Goal: Check status: Check status

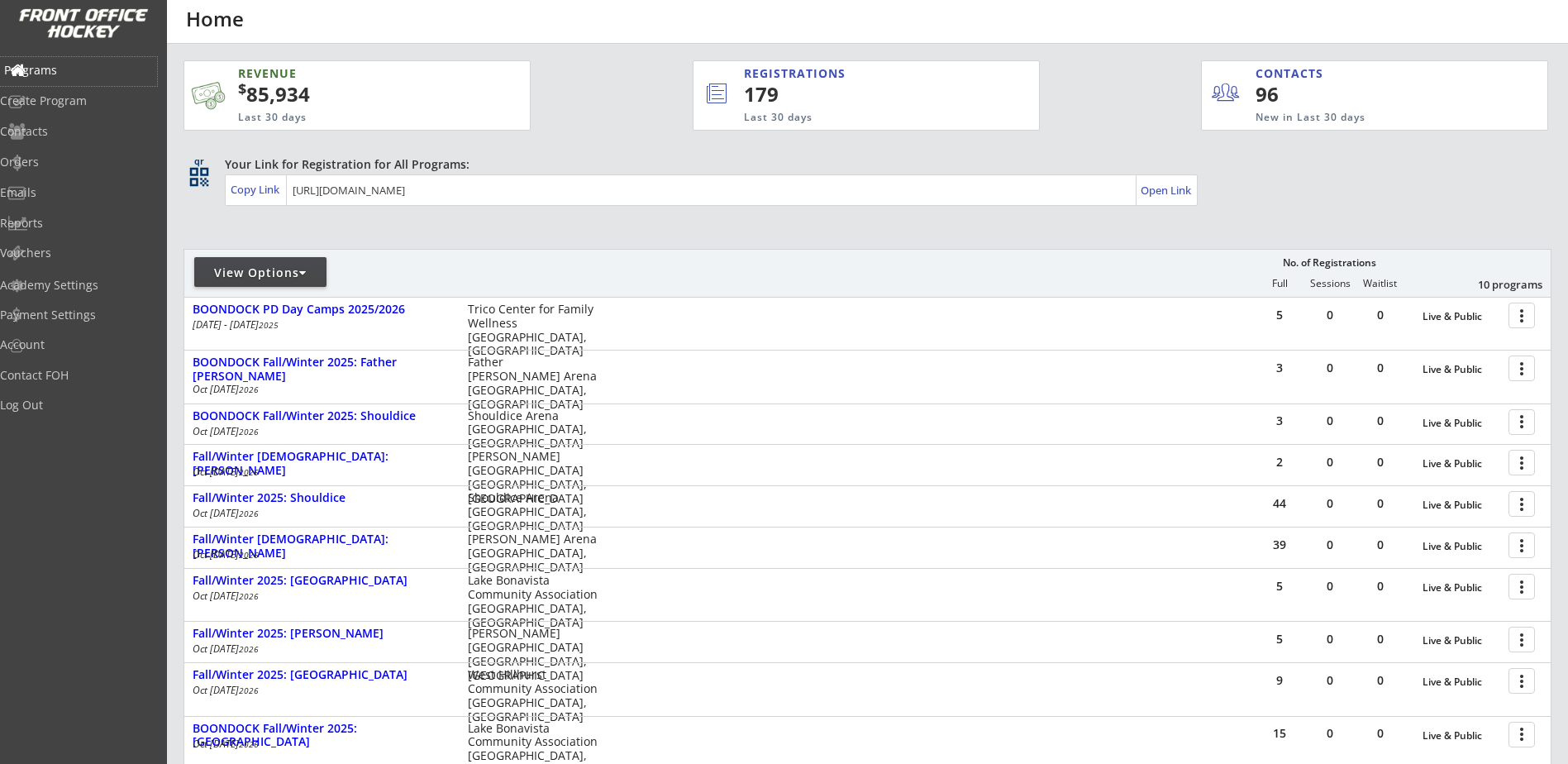
click at [63, 68] on div "Programs" at bounding box center [79, 70] width 149 height 12
click at [57, 162] on div "Orders" at bounding box center [79, 162] width 149 height 12
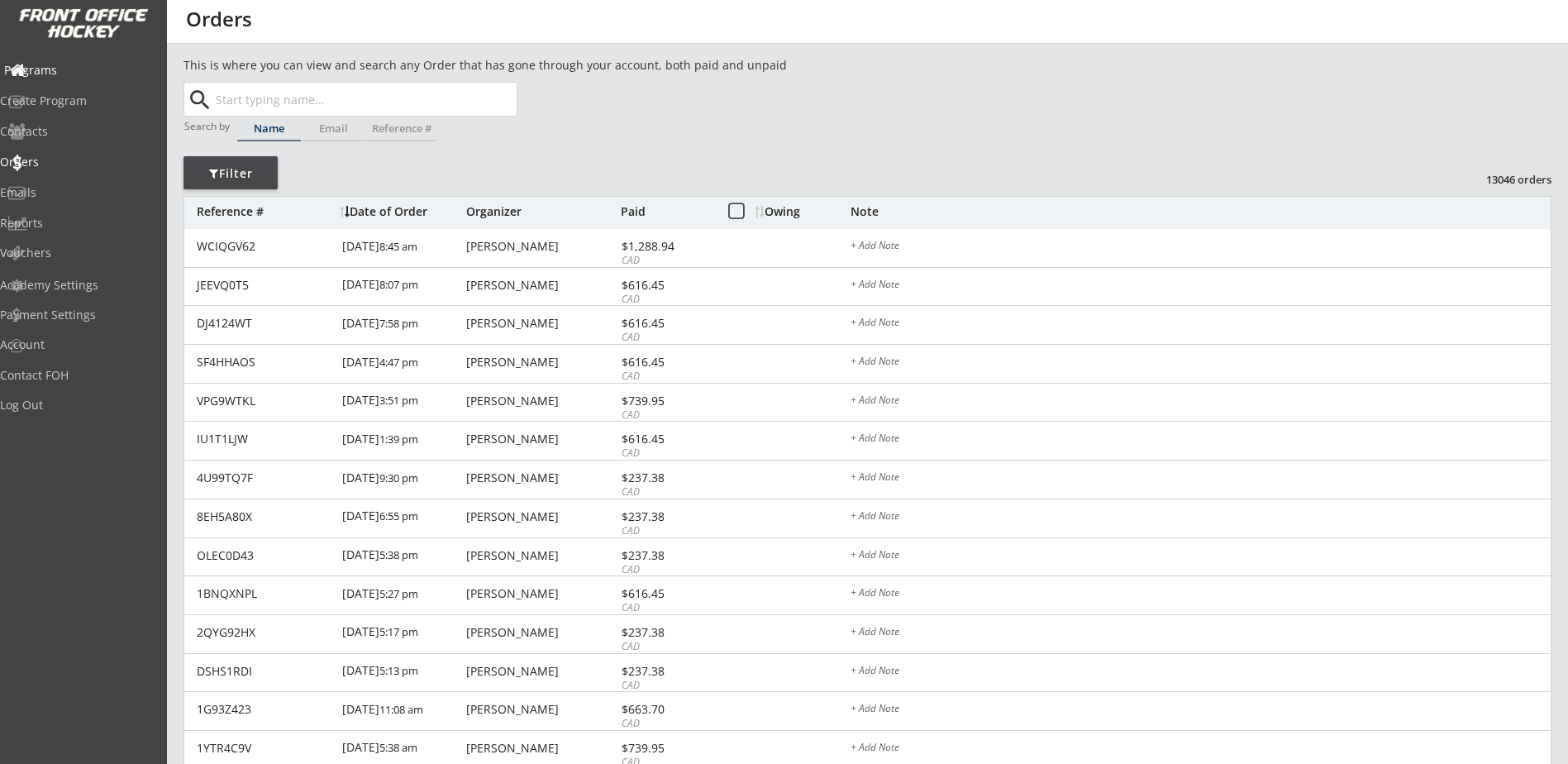
click at [89, 64] on div "Programs" at bounding box center [79, 70] width 149 height 12
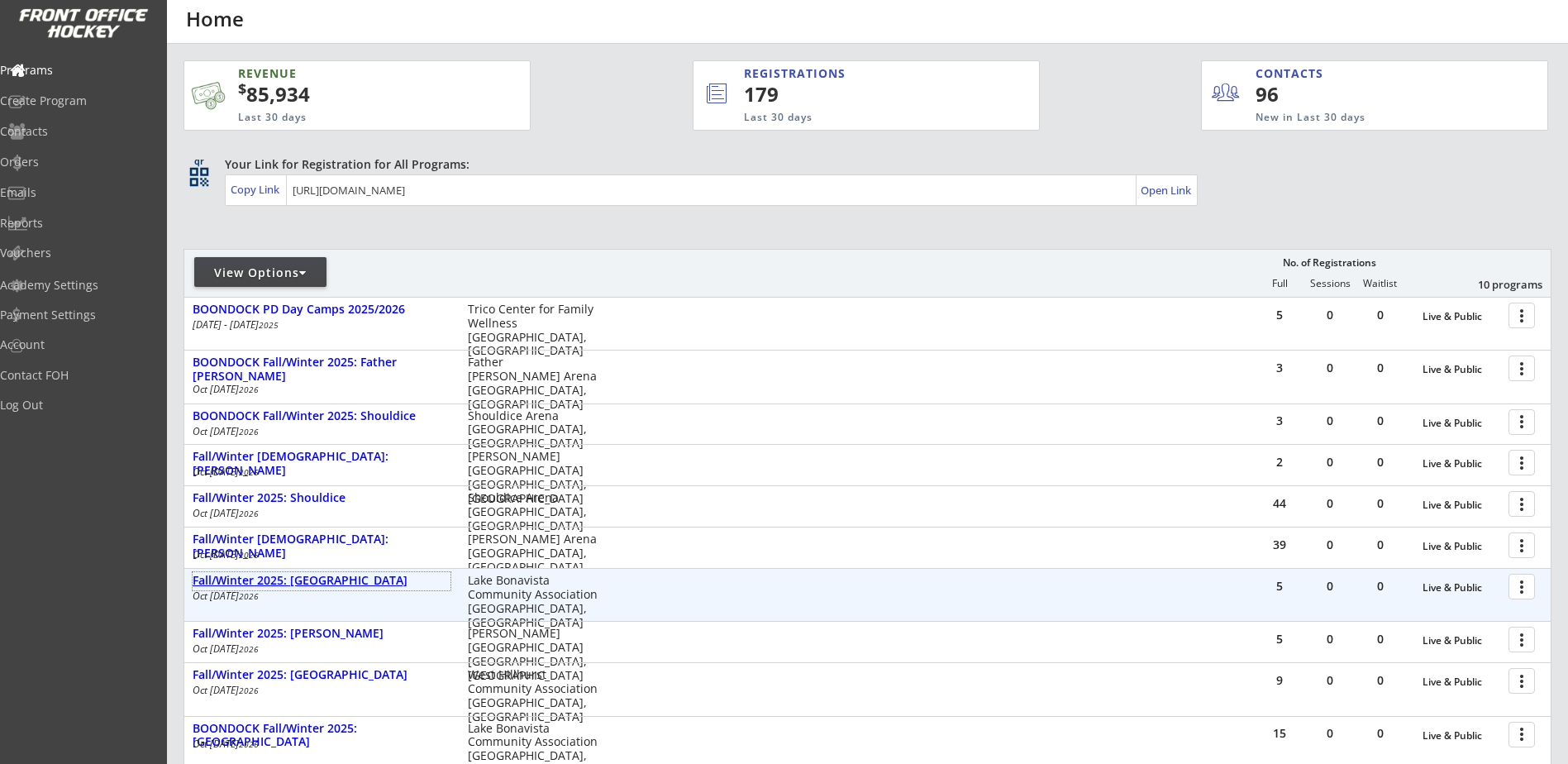
click at [327, 580] on div "Fall/Winter 2025: [GEOGRAPHIC_DATA]" at bounding box center [321, 580] width 258 height 14
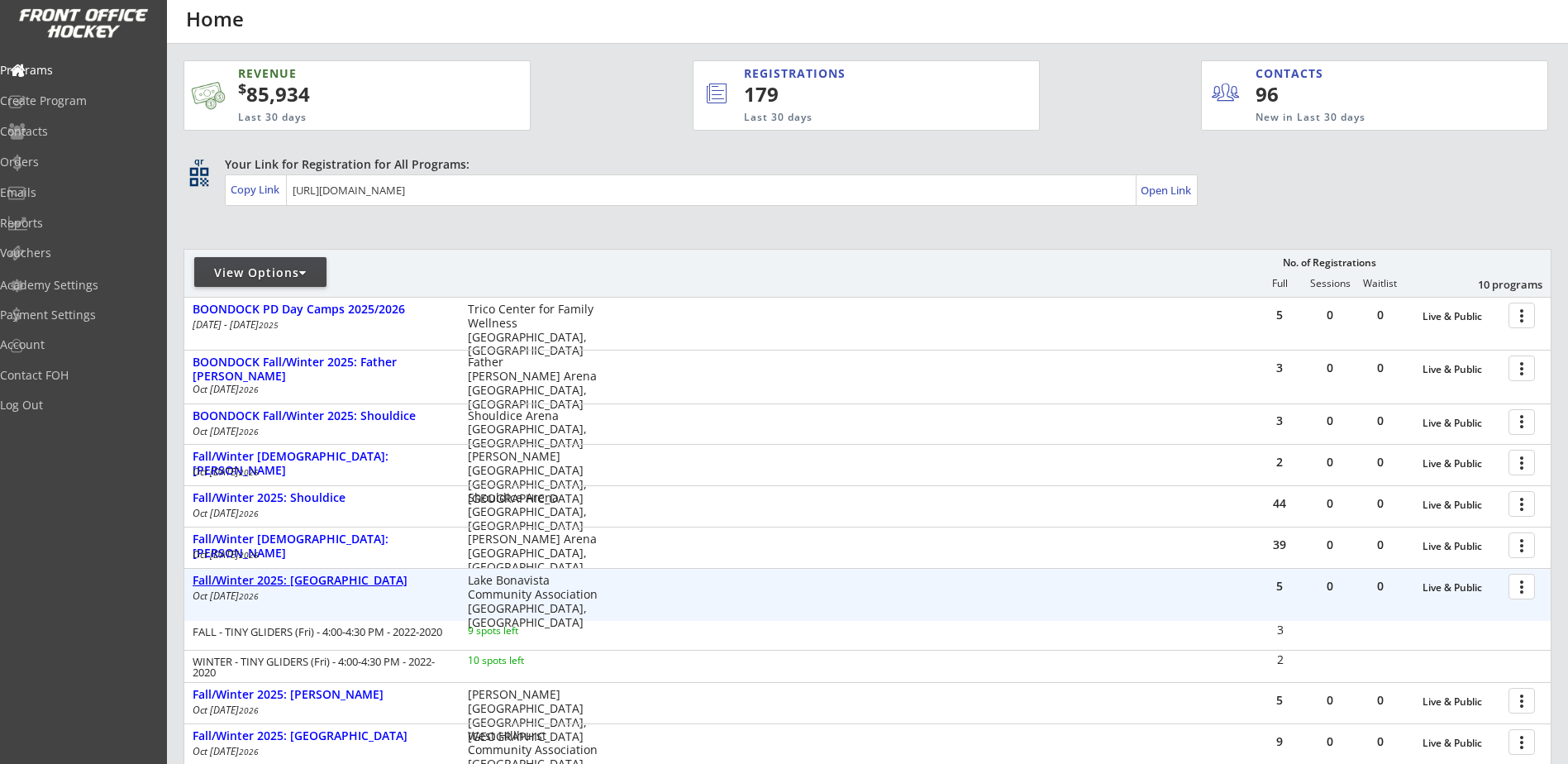
click at [327, 580] on div "Fall/Winter 2025: [GEOGRAPHIC_DATA]" at bounding box center [321, 580] width 258 height 14
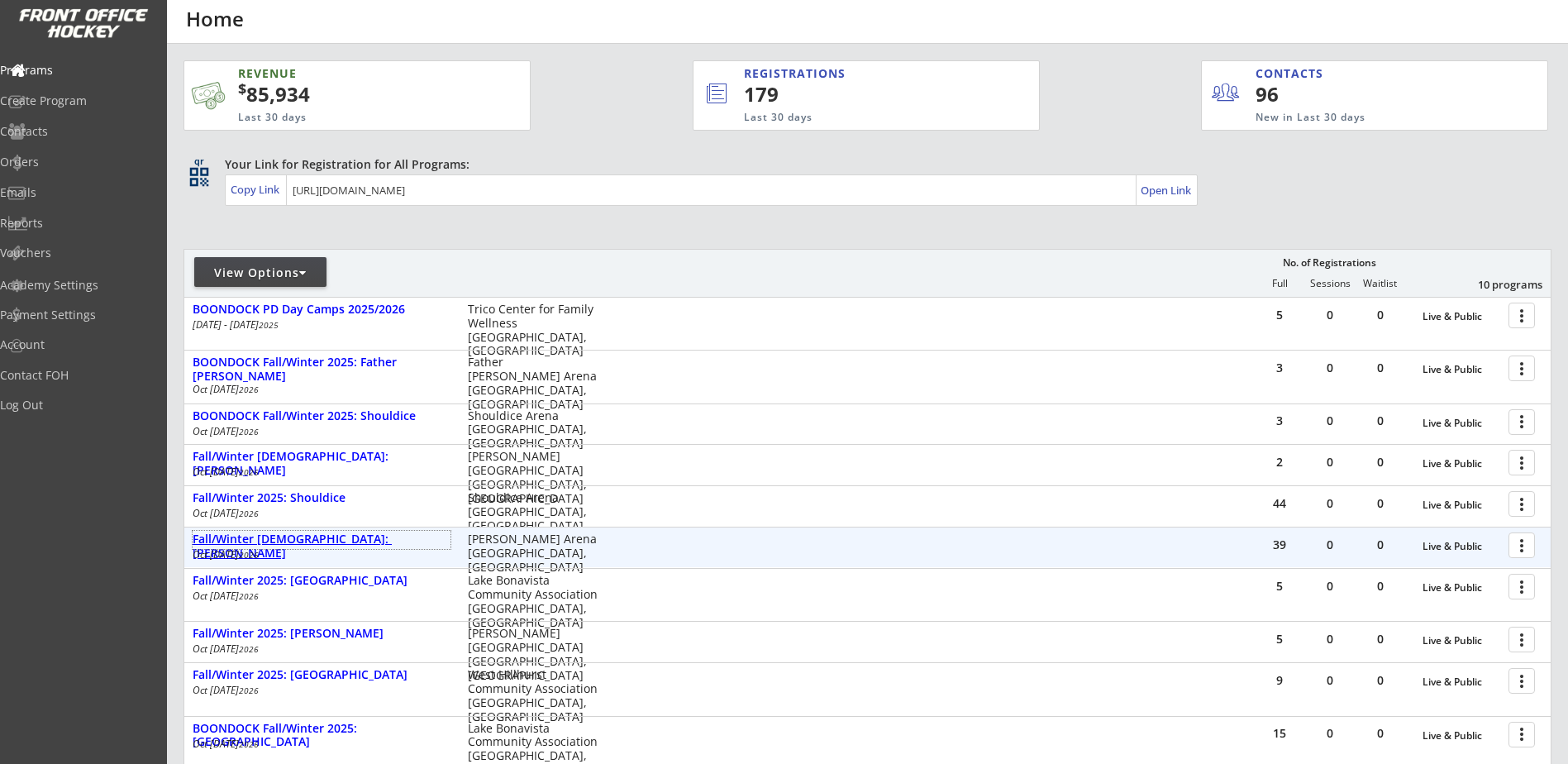
click at [337, 541] on div "Fall/Winter [DEMOGRAPHIC_DATA]: [PERSON_NAME]" at bounding box center [321, 546] width 258 height 28
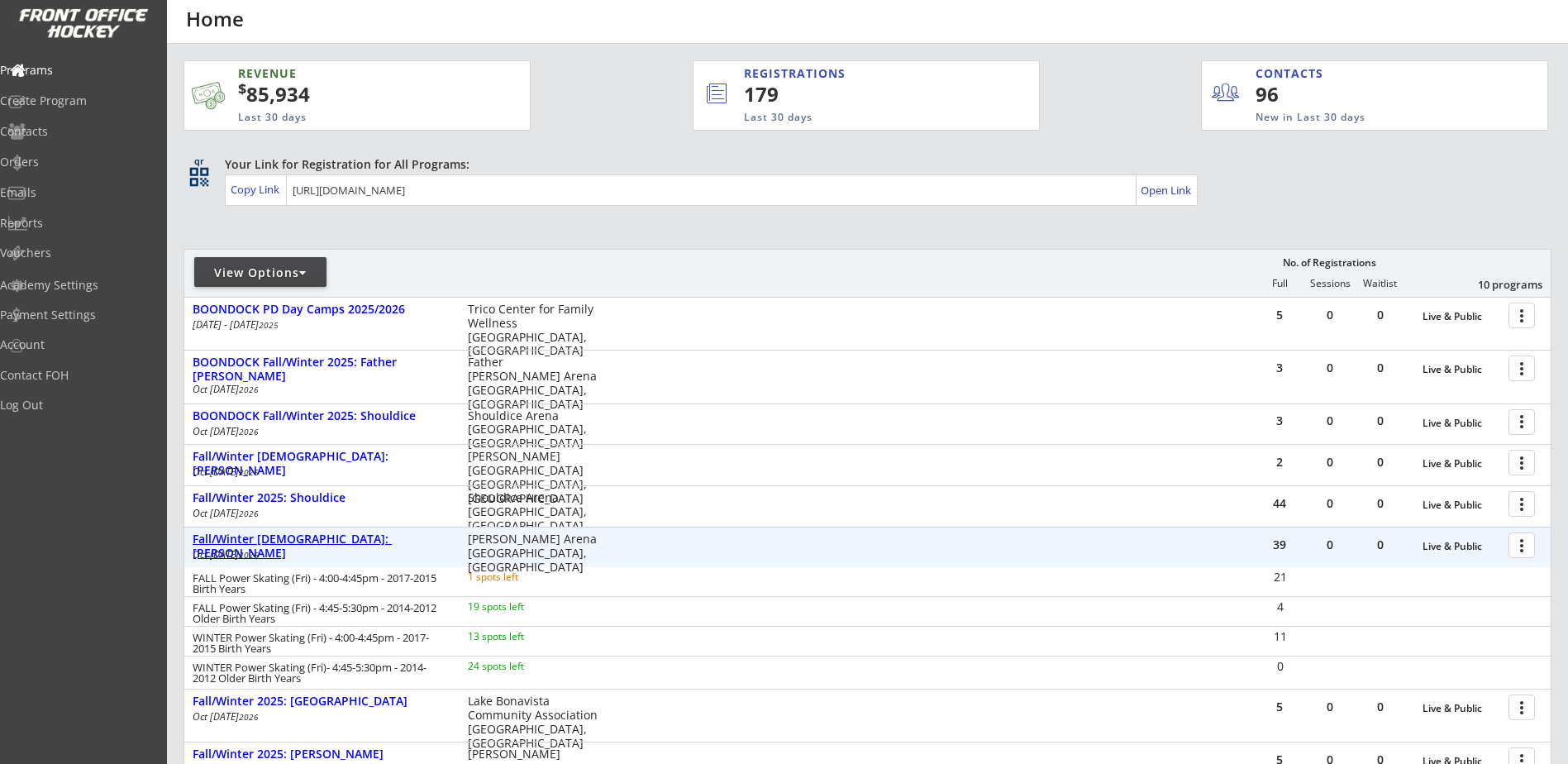
click at [338, 541] on div "Fall/Winter [DEMOGRAPHIC_DATA]: [PERSON_NAME]" at bounding box center [321, 546] width 258 height 28
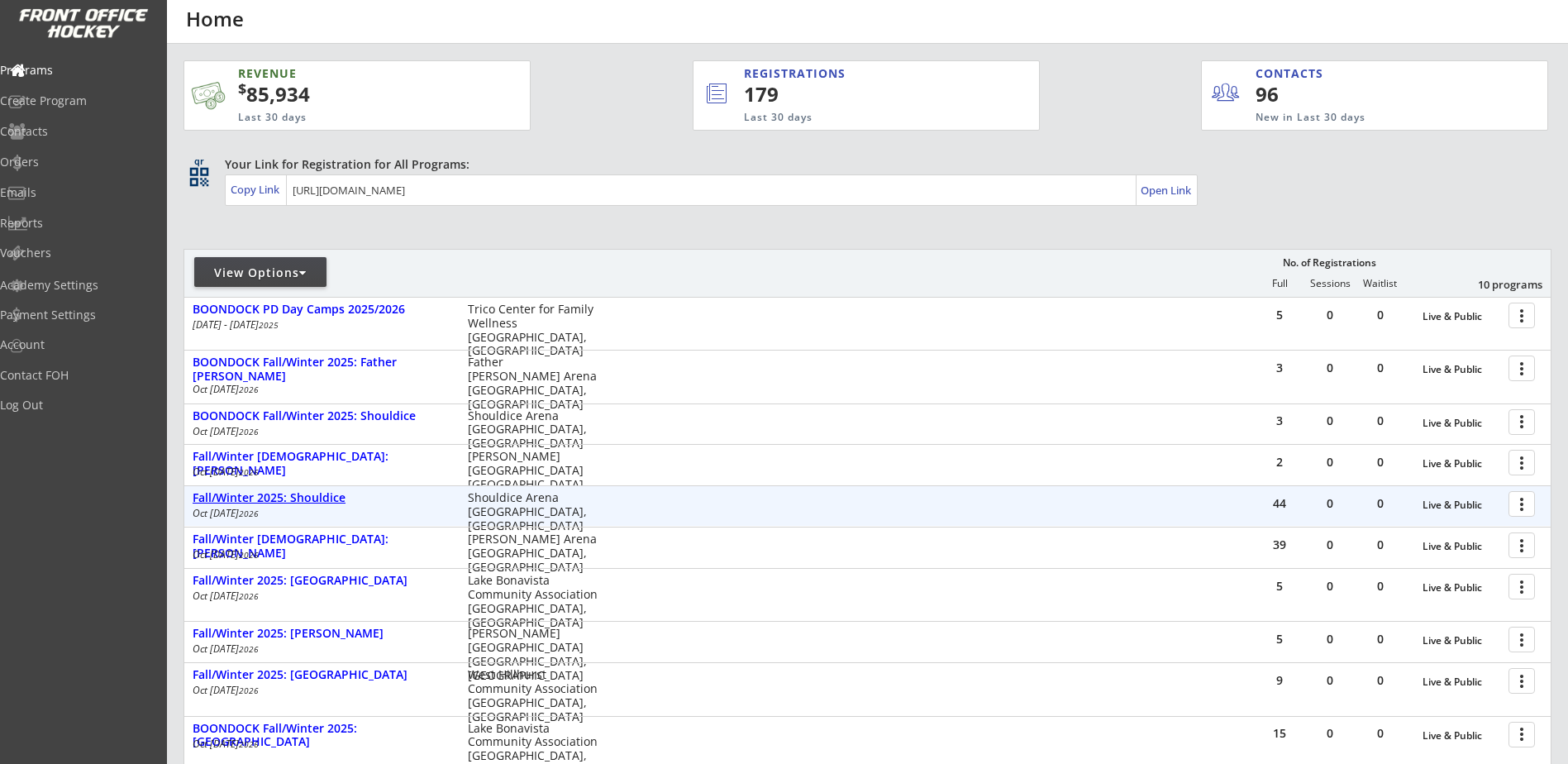
click at [334, 499] on div "Fall/Winter 2025: Shouldice" at bounding box center [321, 497] width 258 height 14
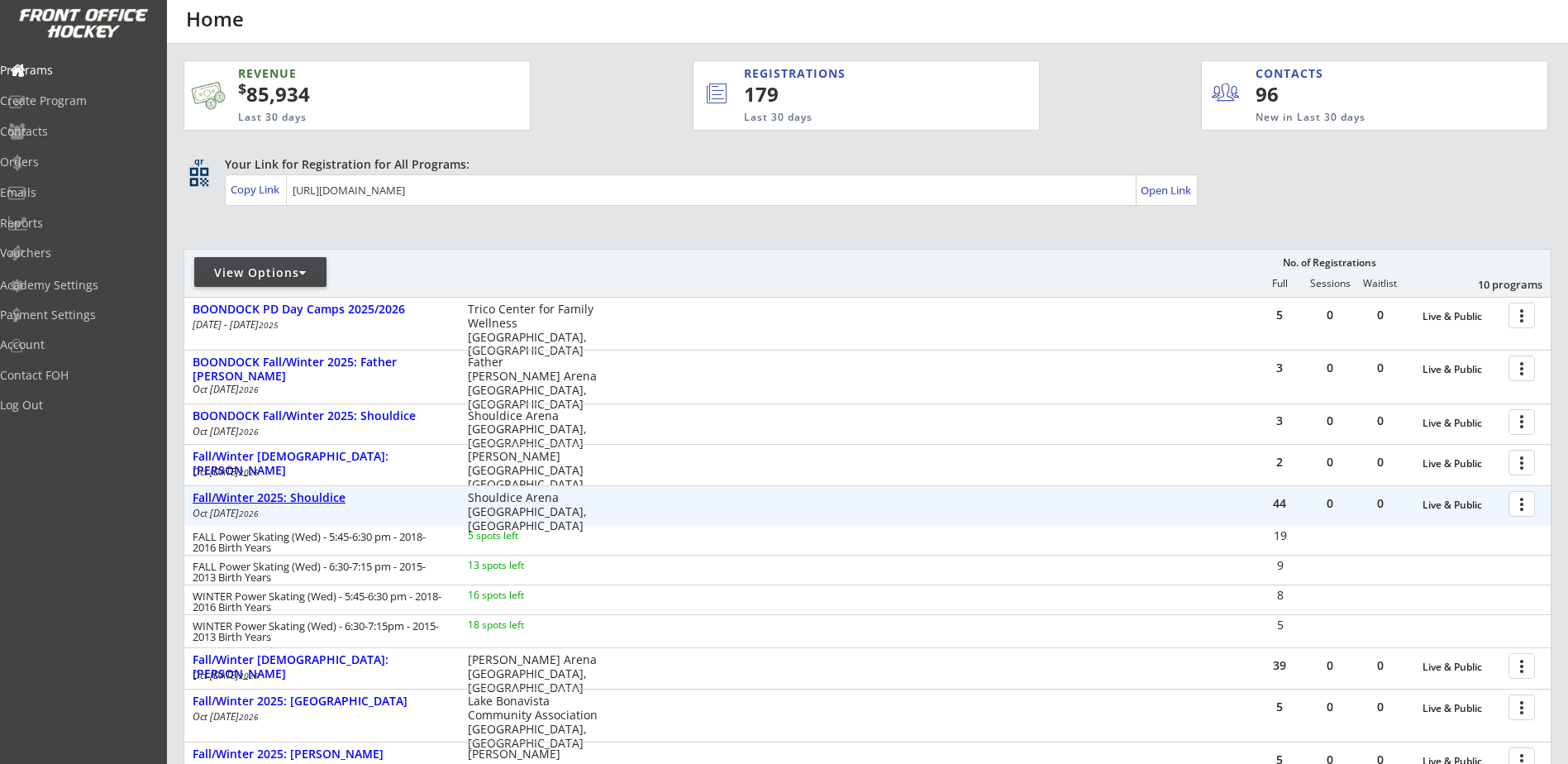
click at [334, 499] on div "Fall/Winter 2025: Shouldice" at bounding box center [321, 497] width 258 height 14
